Goal: Information Seeking & Learning: Find specific fact

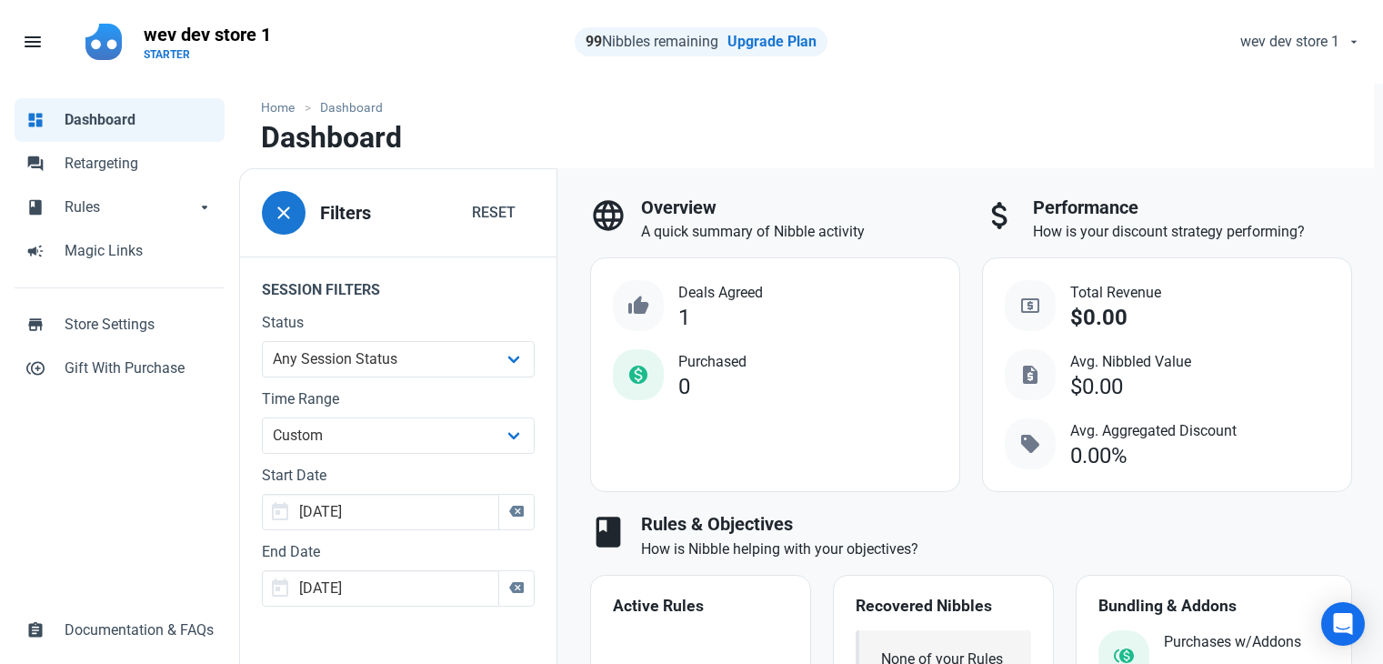
select select "custom"
click at [1120, 286] on span "Total Revenue" at bounding box center [1115, 293] width 91 height 22
copy span "Revenue"
click at [1075, 362] on span "Avg. Nibbled Value" at bounding box center [1130, 362] width 121 height 22
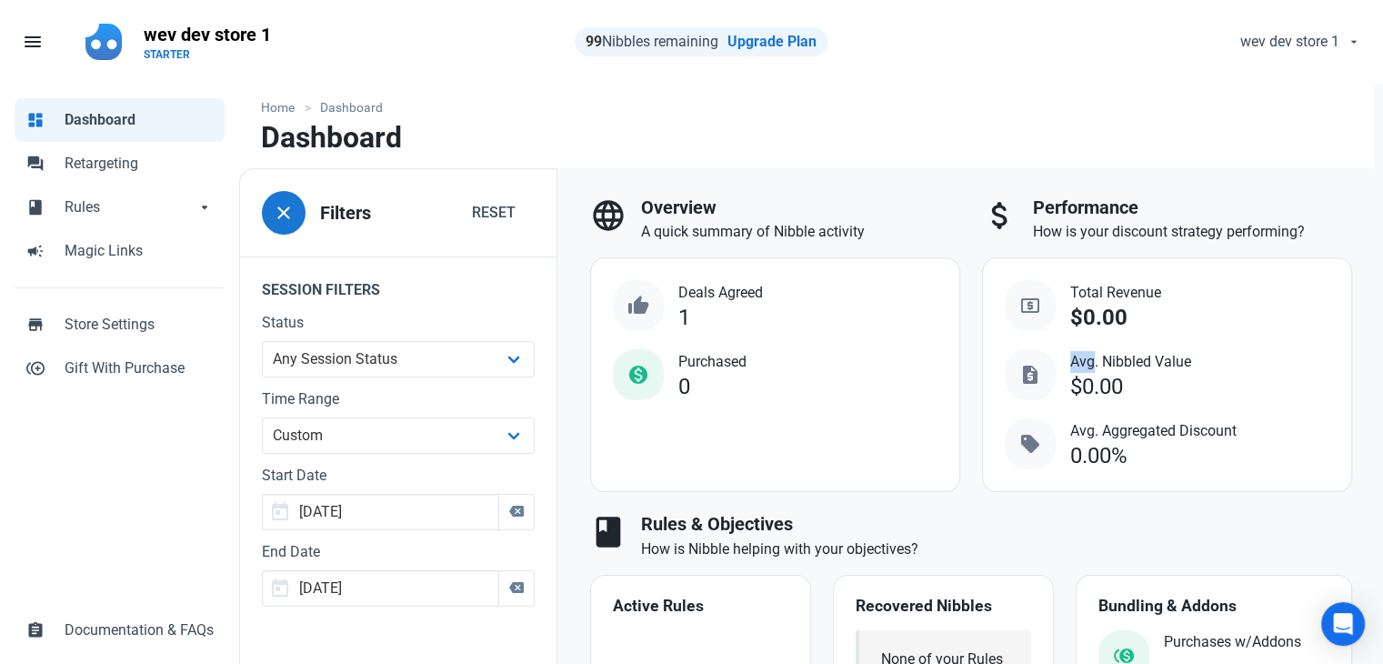
click at [1075, 362] on span "Avg. Nibbled Value" at bounding box center [1130, 362] width 121 height 22
copy span "Avg"
click at [1112, 430] on span "Avg. Aggregated Discount" at bounding box center [1153, 431] width 166 height 22
copy span "Aggregated"
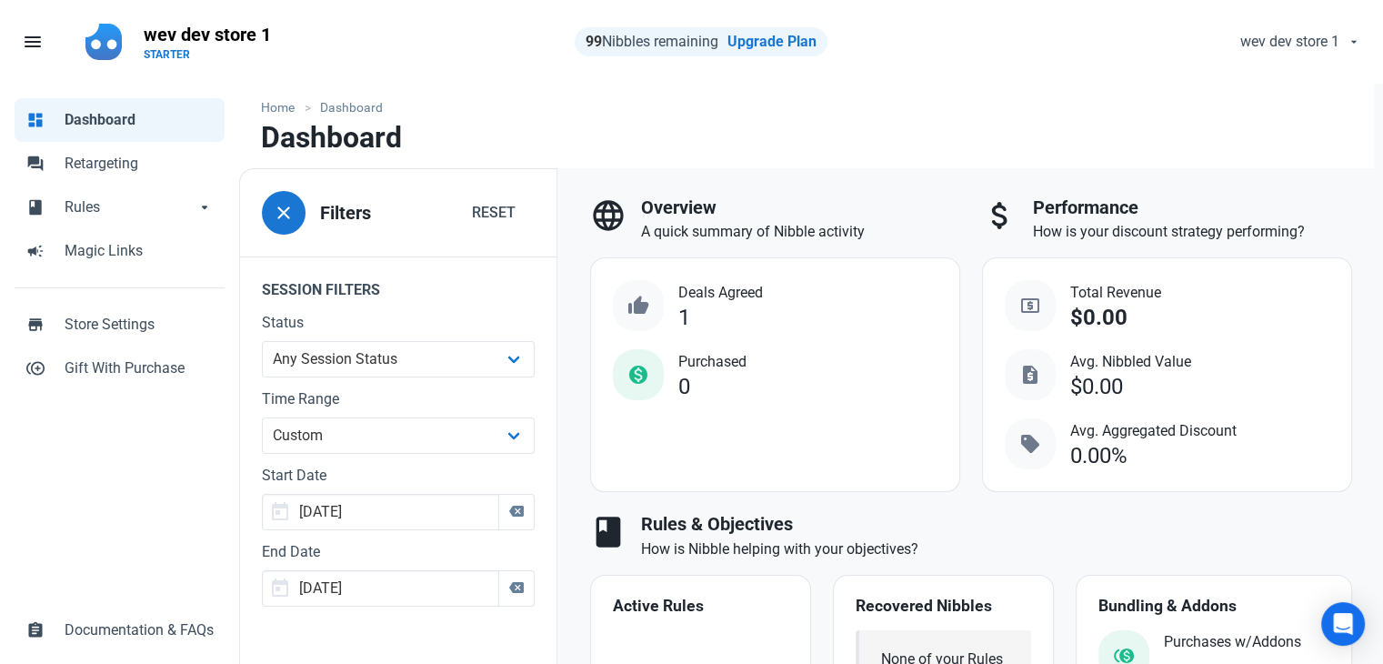
click at [1220, 437] on span "Avg. Aggregated Discount" at bounding box center [1153, 431] width 166 height 22
copy span "Discount"
